Goal: Information Seeking & Learning: Learn about a topic

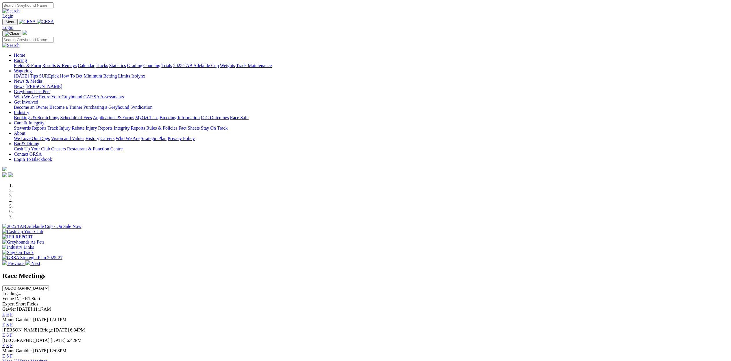
click at [49, 285] on select "South Australia New South Wales Northern Territory Queensland Tasmania Victoria…" at bounding box center [25, 287] width 47 height 5
select select "QLD"
click at [49, 285] on select "South Australia New South Wales Northern Territory Queensland Tasmania Victoria…" at bounding box center [25, 287] width 47 height 5
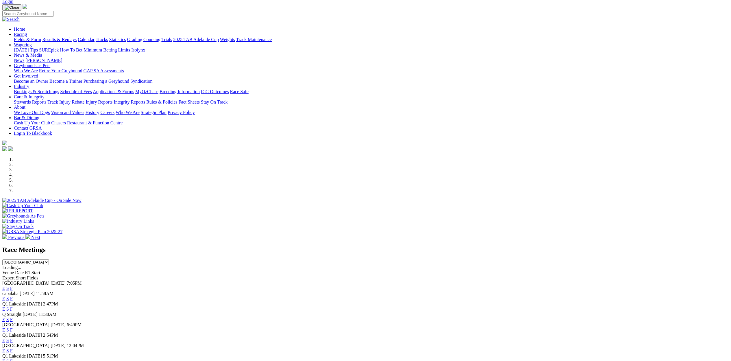
scroll to position [28, 0]
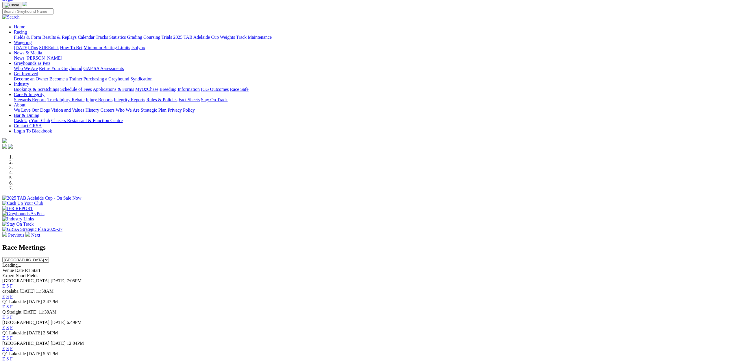
click at [26, 299] on span "Q1 Lakeside" at bounding box center [13, 301] width 23 height 5
click at [5, 304] on link "E" at bounding box center [3, 306] width 3 height 5
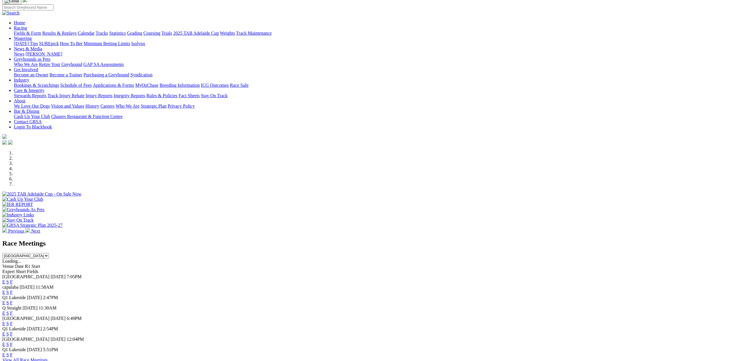
scroll to position [34, 0]
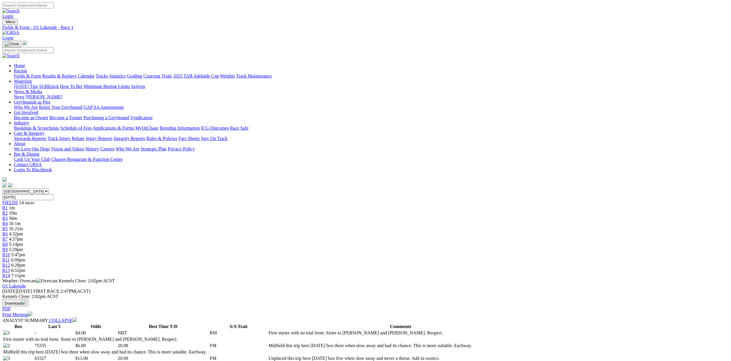
click at [286, 221] on div "R4 1h 1m" at bounding box center [365, 223] width 727 height 5
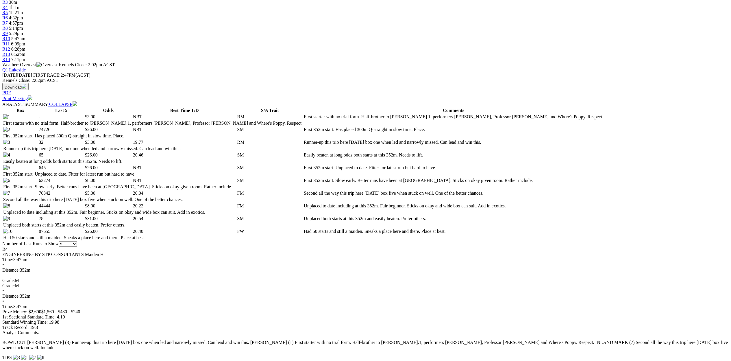
scroll to position [222, 0]
